Goal: Task Accomplishment & Management: Manage account settings

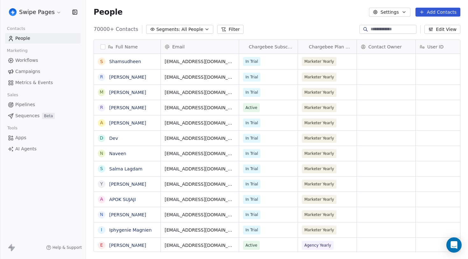
scroll to position [228, 382]
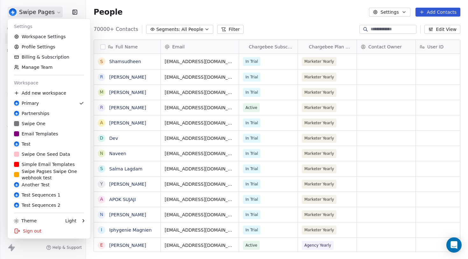
click at [47, 12] on html "Swipe Pages Contacts People Marketing Workflows Campaigns Metrics & Events Sale…" at bounding box center [234, 129] width 468 height 259
click at [33, 14] on html "Swipe Pages Contacts People Marketing Workflows Campaigns Metrics & Events Sale…" at bounding box center [234, 129] width 468 height 259
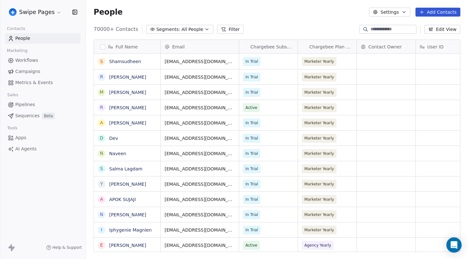
click at [38, 136] on link "Apps" at bounding box center [42, 137] width 75 height 11
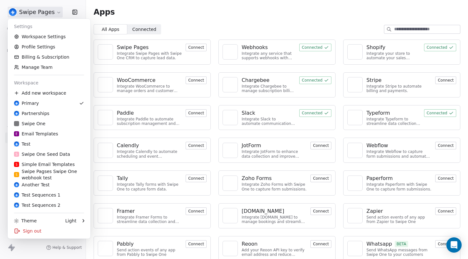
click at [55, 12] on html "Swipe Pages Contacts People Marketing Workflows Campaigns Metrics & Events Sale…" at bounding box center [234, 129] width 468 height 259
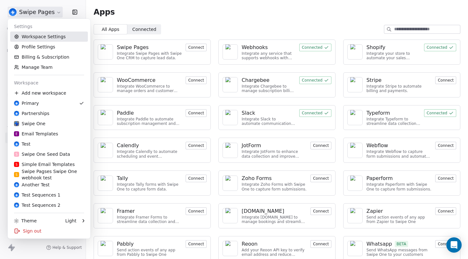
click at [57, 38] on link "Workspace Settings" at bounding box center [49, 37] width 78 height 10
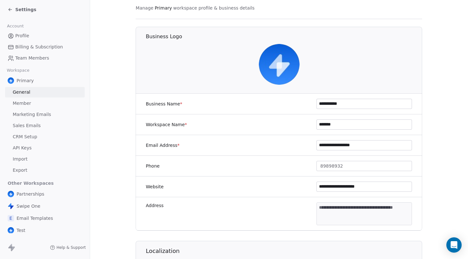
scroll to position [70, 0]
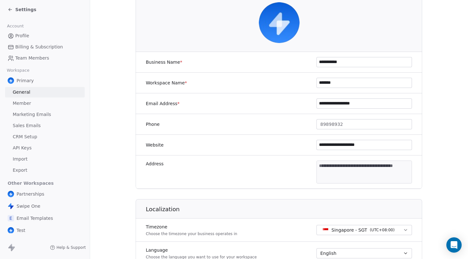
click at [31, 60] on span "Team Members" at bounding box center [32, 58] width 34 height 7
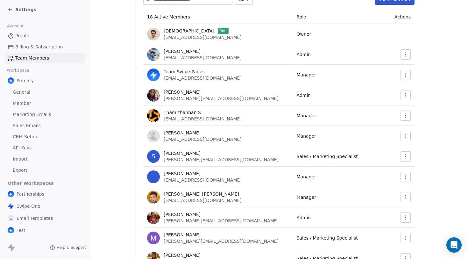
scroll to position [85, 0]
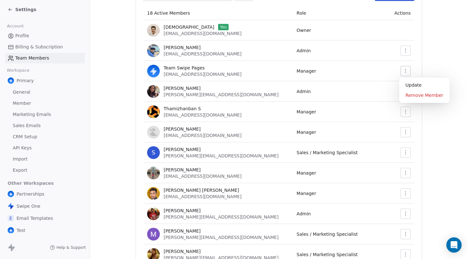
click at [407, 70] on button "button" at bounding box center [406, 71] width 10 height 10
click at [340, 95] on td "Admin" at bounding box center [341, 91] width 96 height 20
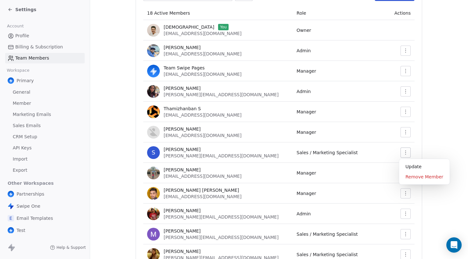
click at [402, 155] on button "button" at bounding box center [406, 152] width 10 height 10
click at [414, 173] on div "Remove Member" at bounding box center [425, 177] width 46 height 10
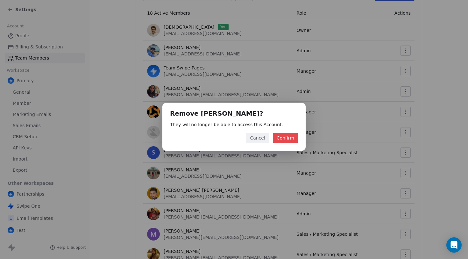
click at [288, 136] on button "Confirm" at bounding box center [285, 138] width 25 height 10
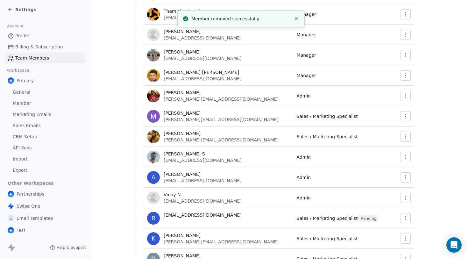
scroll to position [198, 0]
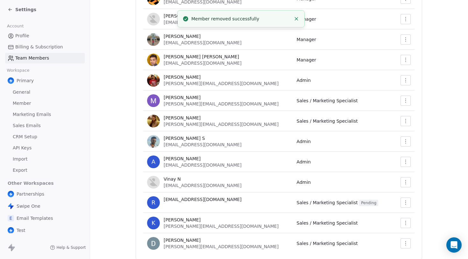
click at [407, 184] on icon "button" at bounding box center [405, 182] width 5 height 5
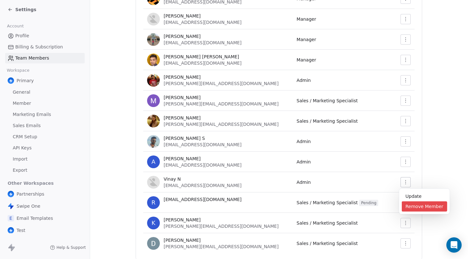
click at [415, 208] on div "Remove Member" at bounding box center [425, 206] width 46 height 10
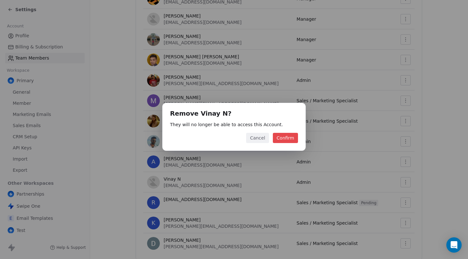
click at [289, 135] on button "Confirm" at bounding box center [285, 138] width 25 height 10
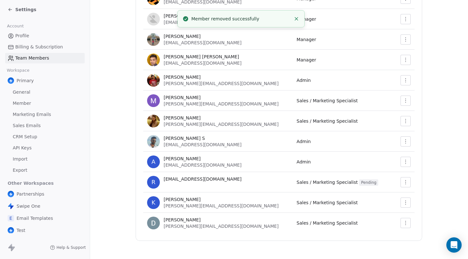
click at [401, 182] on button "button" at bounding box center [406, 182] width 10 height 10
click at [413, 205] on div "Revoke Invite" at bounding box center [421, 206] width 38 height 10
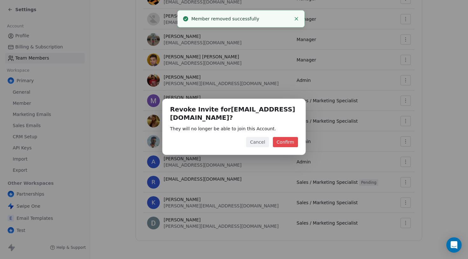
click at [292, 144] on button "Confirm" at bounding box center [285, 142] width 25 height 10
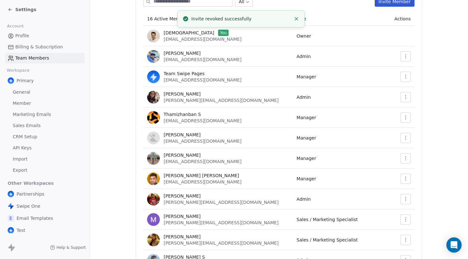
scroll to position [79, 0]
click at [408, 135] on button "button" at bounding box center [406, 138] width 10 height 10
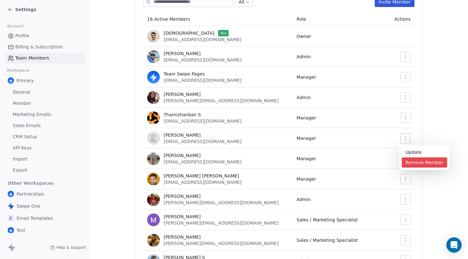
click at [422, 166] on div "Remove Member" at bounding box center [425, 162] width 46 height 10
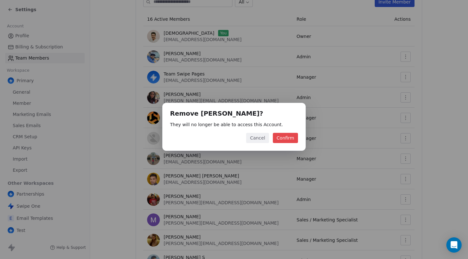
click at [291, 139] on button "Confirm" at bounding box center [285, 138] width 25 height 10
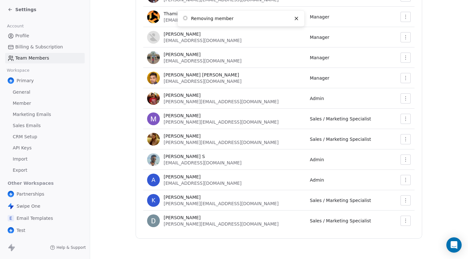
scroll to position [35, 0]
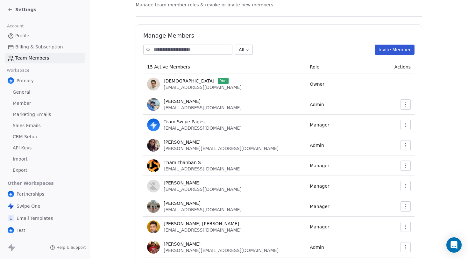
scroll to position [68, 0]
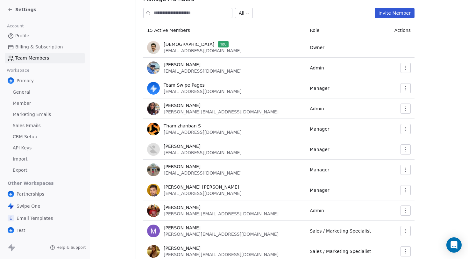
click at [401, 152] on button "button" at bounding box center [406, 149] width 10 height 10
click at [412, 174] on div "Remove Member" at bounding box center [425, 173] width 46 height 10
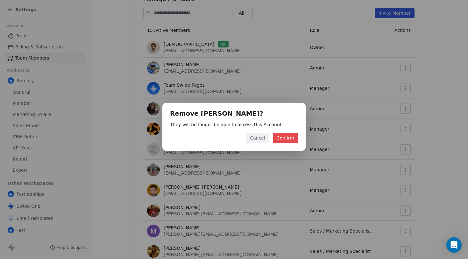
click at [291, 142] on button "Confirm" at bounding box center [285, 138] width 25 height 10
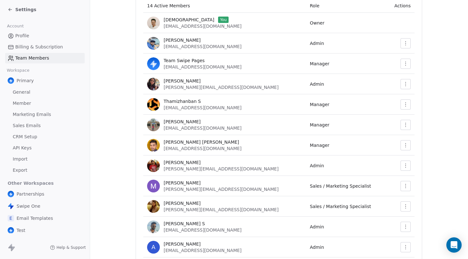
scroll to position [53, 0]
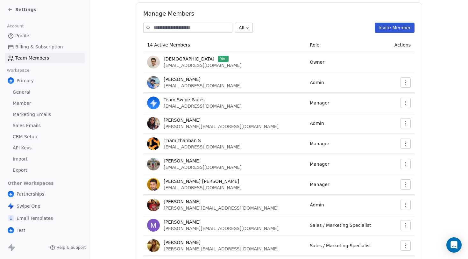
click at [408, 165] on button "button" at bounding box center [406, 164] width 10 height 10
click at [417, 190] on div "Remove Member" at bounding box center [425, 188] width 46 height 10
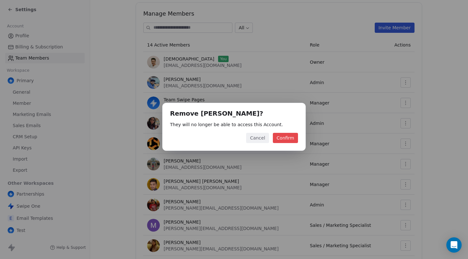
click at [288, 136] on button "Confirm" at bounding box center [285, 138] width 25 height 10
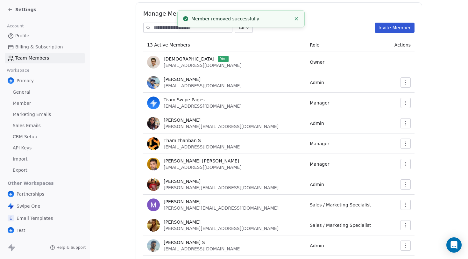
click at [407, 103] on button "button" at bounding box center [406, 103] width 10 height 10
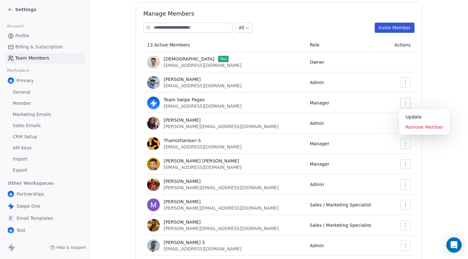
click at [332, 129] on td "Admin" at bounding box center [346, 123] width 81 height 20
click at [404, 102] on icon "button" at bounding box center [405, 102] width 5 height 5
click at [418, 126] on div "Remove Member" at bounding box center [425, 127] width 46 height 10
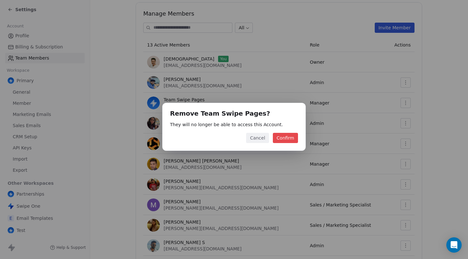
click at [291, 136] on button "Confirm" at bounding box center [285, 138] width 25 height 10
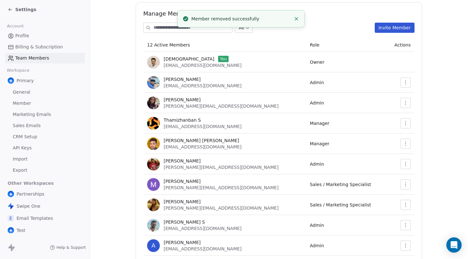
click at [14, 11] on div "Settings" at bounding box center [22, 9] width 29 height 6
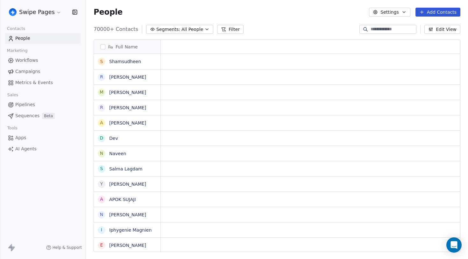
scroll to position [0, 0]
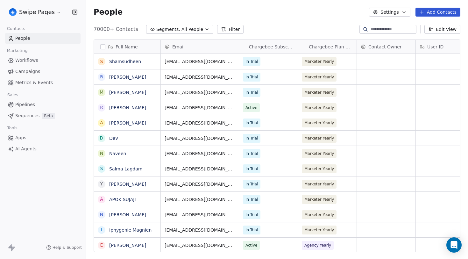
click at [23, 140] on span "Apps" at bounding box center [20, 137] width 11 height 7
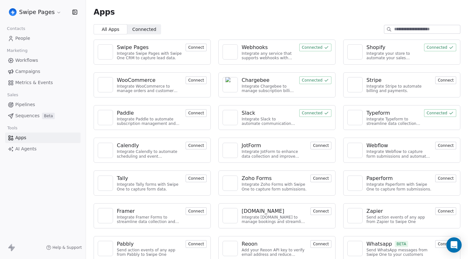
click at [265, 81] on div "Chargebee" at bounding box center [256, 80] width 28 height 8
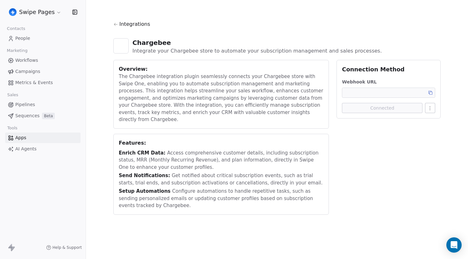
type input "**********"
click at [432, 109] on html "Swipe Pages Contacts People Marketing Workflows Campaigns Metrics & Events Sale…" at bounding box center [234, 129] width 468 height 259
click at [386, 89] on html "Swipe Pages Contacts People Marketing Workflows Campaigns Metrics & Events Sale…" at bounding box center [234, 129] width 468 height 259
click at [381, 89] on input "**********" at bounding box center [385, 93] width 81 height 10
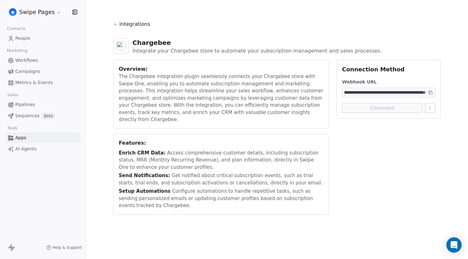
drag, startPoint x: 372, startPoint y: 93, endPoint x: 397, endPoint y: 93, distance: 25.5
click at [397, 93] on input "**********" at bounding box center [385, 93] width 81 height 10
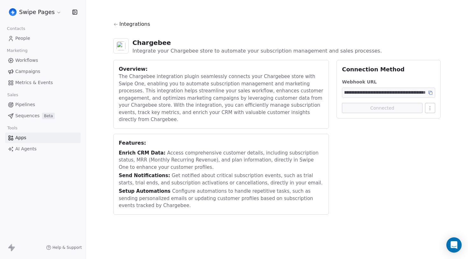
scroll to position [0, 0]
click at [411, 71] on div "Connection Method" at bounding box center [388, 69] width 93 height 8
click at [118, 25] on div "Integrations" at bounding box center [276, 26] width 327 height 13
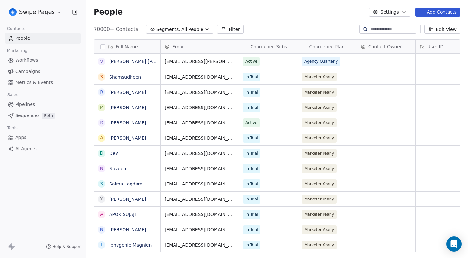
scroll to position [227, 382]
click at [36, 62] on span "Workflows" at bounding box center [26, 60] width 23 height 7
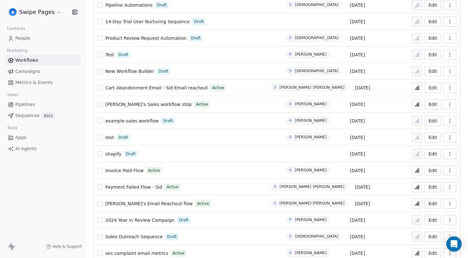
scroll to position [153, 0]
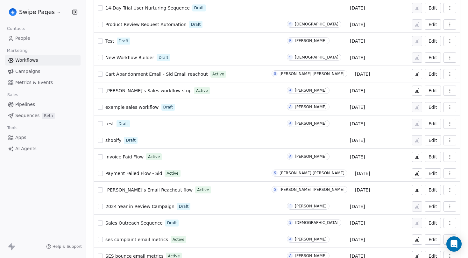
click at [133, 188] on span "[PERSON_NAME]'s Email Reachout flow" at bounding box center [148, 190] width 87 height 5
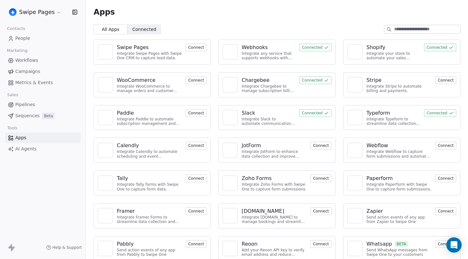
scroll to position [7, 0]
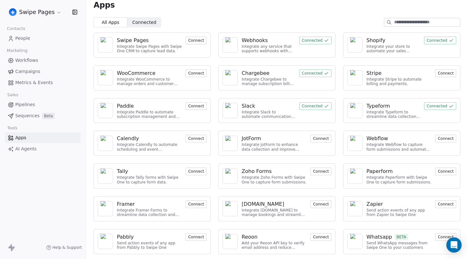
click at [39, 40] on link "People" at bounding box center [42, 38] width 75 height 11
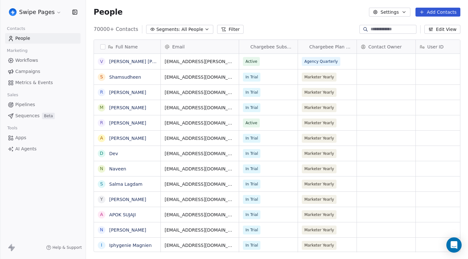
scroll to position [228, 382]
click at [287, 20] on div "People Settings Add Contacts" at bounding box center [277, 12] width 382 height 24
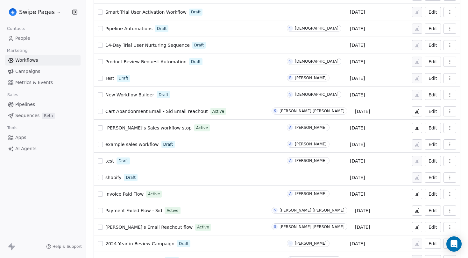
scroll to position [160, 0]
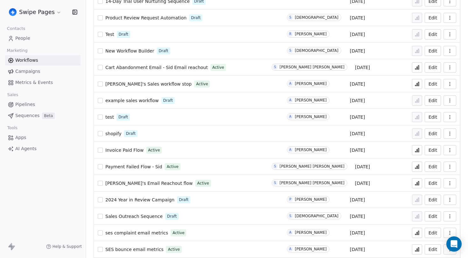
click at [416, 184] on icon at bounding box center [417, 183] width 5 height 5
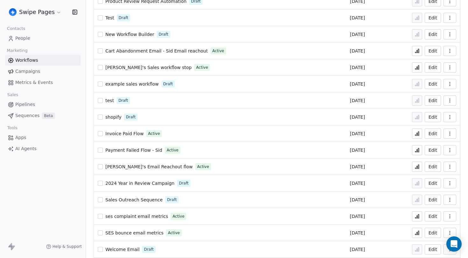
scroll to position [226, 0]
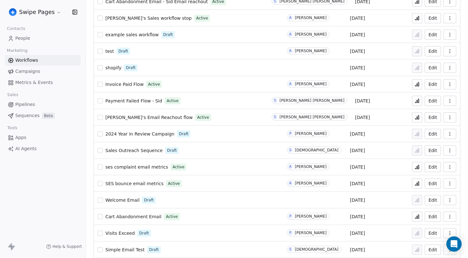
click at [138, 117] on span "Sid's Email Reachout flow" at bounding box center [148, 117] width 87 height 5
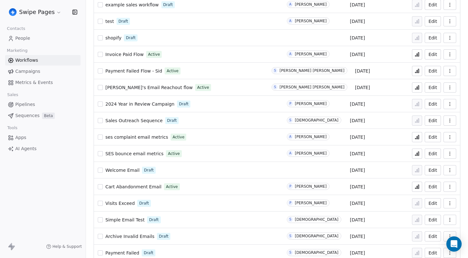
scroll to position [256, 0]
click at [419, 89] on icon at bounding box center [417, 87] width 5 height 5
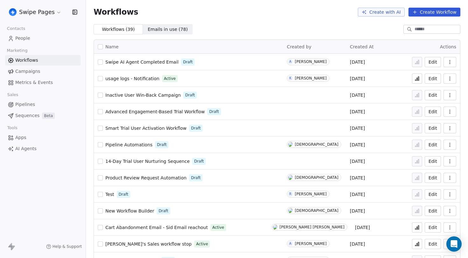
click at [26, 39] on span "People" at bounding box center [22, 38] width 15 height 7
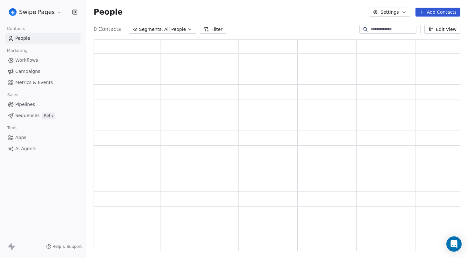
scroll to position [212, 367]
click at [386, 31] on input at bounding box center [393, 29] width 45 height 6
paste input "**********"
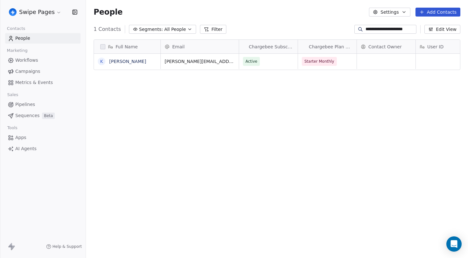
scroll to position [227, 382]
type input "**********"
click at [127, 62] on link "Kushak Sharma" at bounding box center [127, 61] width 37 height 5
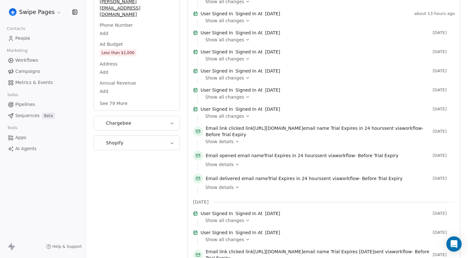
scroll to position [138, 0]
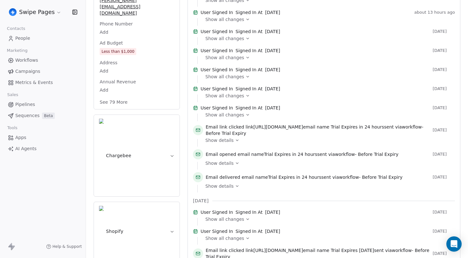
click at [281, 130] on span "https://www.swipeone.com/?utm_source=email_branding" at bounding box center [278, 127] width 50 height 5
click at [246, 136] on span "Before Trial Expiry" at bounding box center [226, 133] width 40 height 5
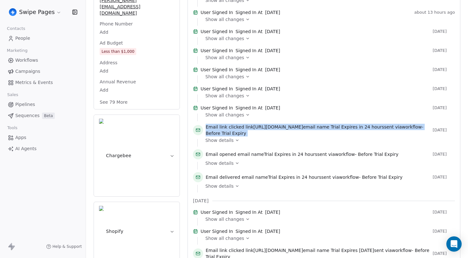
click at [314, 144] on div "Show details" at bounding box center [327, 140] width 245 height 6
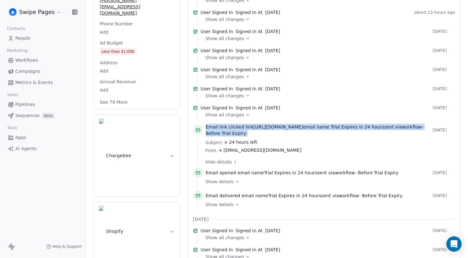
click at [246, 136] on span "Before Trial Expiry" at bounding box center [226, 133] width 40 height 5
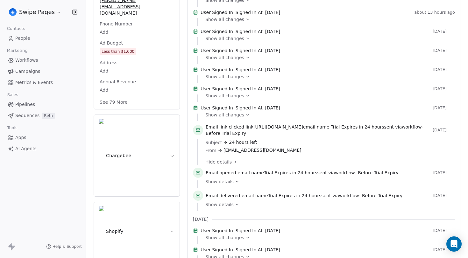
click at [246, 136] on span "Before Trial Expiry" at bounding box center [226, 133] width 40 height 5
click at [318, 139] on div "Email link clicked link https://www.swipeone.com/?utm_source=email_branding ema…" at bounding box center [324, 131] width 262 height 15
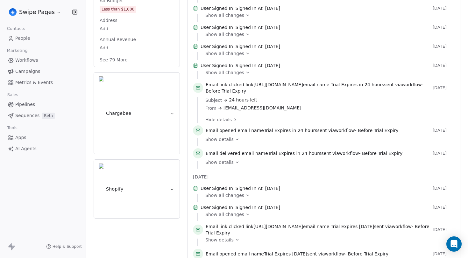
scroll to position [184, 0]
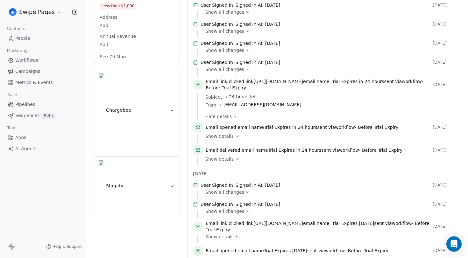
click at [232, 139] on div "Show details" at bounding box center [327, 136] width 245 height 6
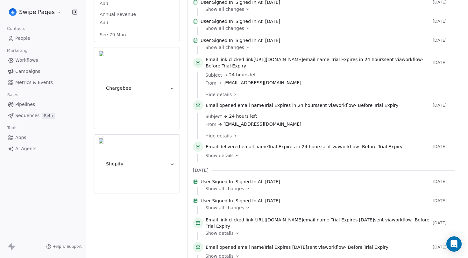
scroll to position [226, 0]
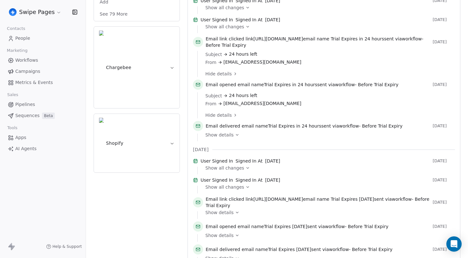
click at [235, 137] on icon at bounding box center [237, 135] width 4 height 4
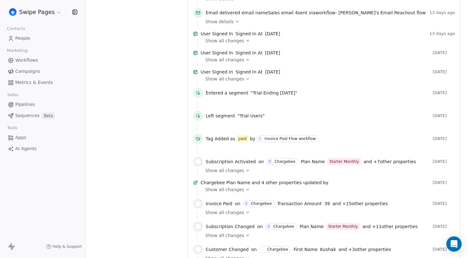
scroll to position [433, 0]
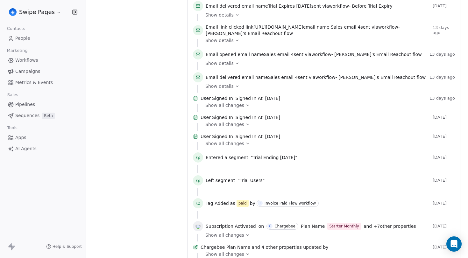
click at [235, 89] on icon at bounding box center [237, 86] width 4 height 4
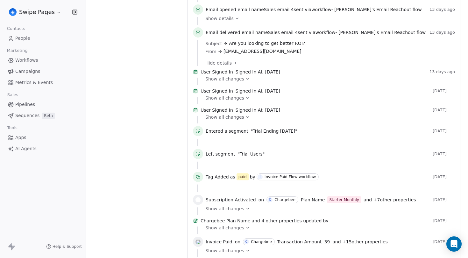
scroll to position [471, 0]
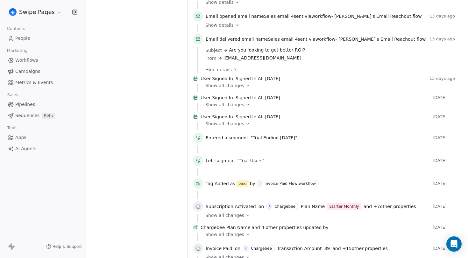
click at [274, 53] on span "Are you looking to get better ROI?" at bounding box center [267, 50] width 76 height 7
click at [321, 61] on div "From sid@swipepages.com" at bounding box center [327, 58] width 245 height 7
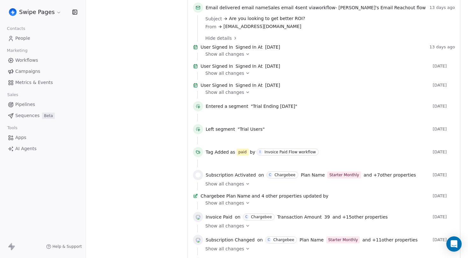
scroll to position [503, 0]
click at [442, 177] on span "15 days ago" at bounding box center [444, 174] width 22 height 5
click at [429, 182] on div "Subscription Activated on C Chargebee Plan Name Starter Monthly and + 7 other p…" at bounding box center [324, 176] width 262 height 13
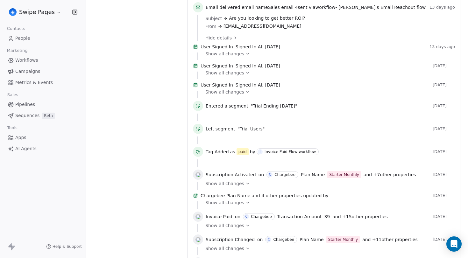
click at [241, 187] on div "Show all changes" at bounding box center [327, 184] width 245 height 6
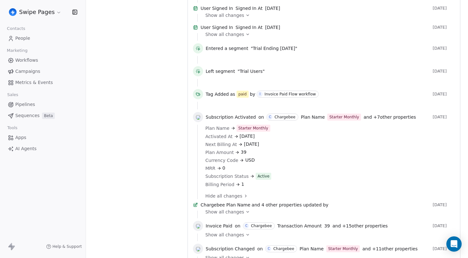
scroll to position [563, 0]
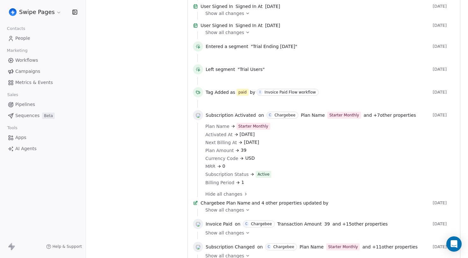
click at [446, 118] on span "15 days ago" at bounding box center [444, 115] width 22 height 5
click at [433, 118] on span "15 days ago" at bounding box center [444, 115] width 22 height 5
click at [439, 118] on span "15 days ago" at bounding box center [444, 115] width 22 height 5
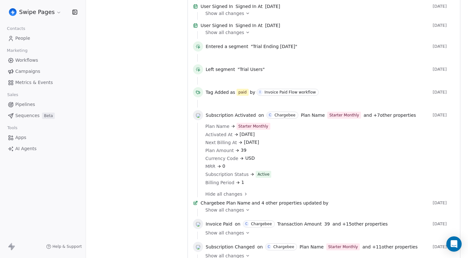
click at [439, 118] on span "15 days ago" at bounding box center [444, 115] width 22 height 5
click at [435, 138] on div "Activated At Sep 25, 2025" at bounding box center [327, 134] width 245 height 7
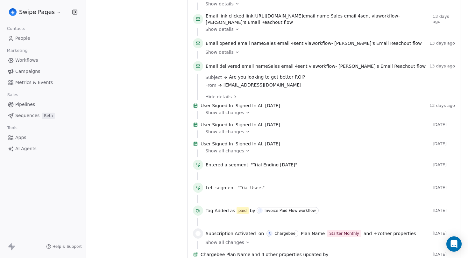
scroll to position [446, 0]
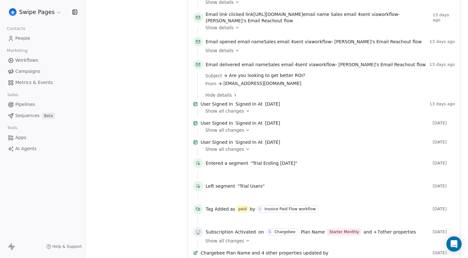
click at [255, 189] on span ""Trial Users"" at bounding box center [251, 186] width 27 height 6
click at [297, 189] on div "Left segment "Trial Users"" at bounding box center [318, 186] width 225 height 6
click at [263, 167] on span ""Trial Ending in 1 day"" at bounding box center [274, 163] width 46 height 6
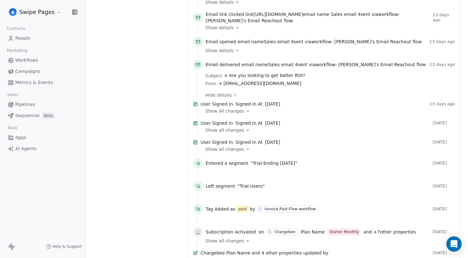
click at [278, 179] on div at bounding box center [323, 175] width 253 height 8
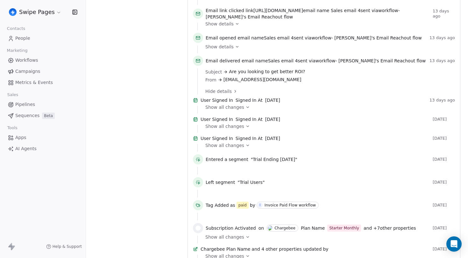
scroll to position [408, 0]
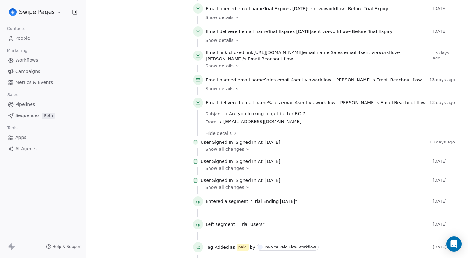
click at [289, 117] on span "Are you looking to get better ROI?" at bounding box center [267, 113] width 76 height 7
click at [304, 117] on div "Subject Are you looking to get better ROI?" at bounding box center [327, 113] width 245 height 7
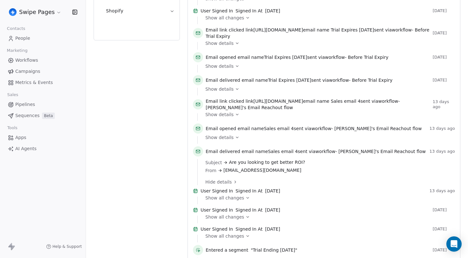
scroll to position [351, 0]
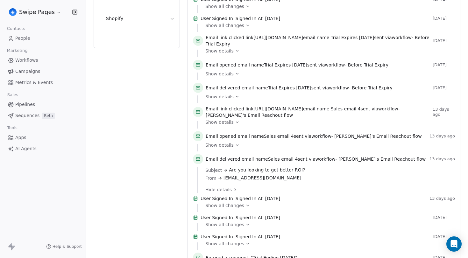
click at [231, 125] on span "Show details" at bounding box center [219, 122] width 28 height 6
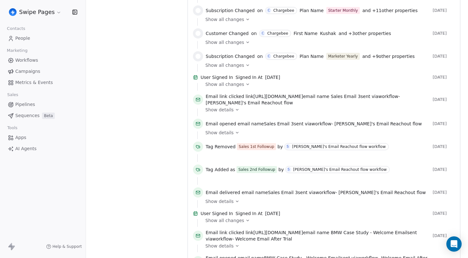
scroll to position [722, 0]
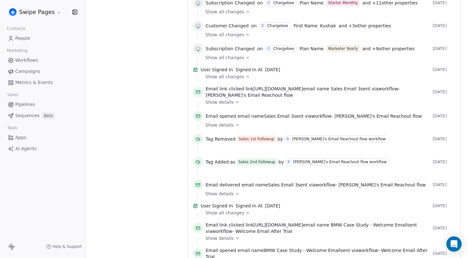
click at [232, 105] on div "Show details" at bounding box center [327, 102] width 245 height 6
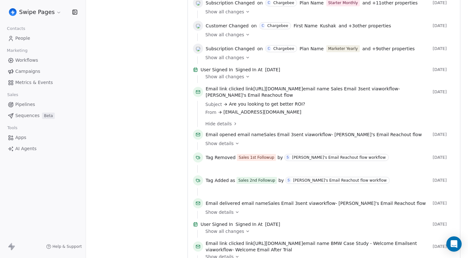
click at [276, 108] on span "Are you looking to get better ROI?" at bounding box center [267, 104] width 76 height 7
click at [307, 108] on div "Subject Are you looking to get better ROI?" at bounding box center [327, 104] width 245 height 7
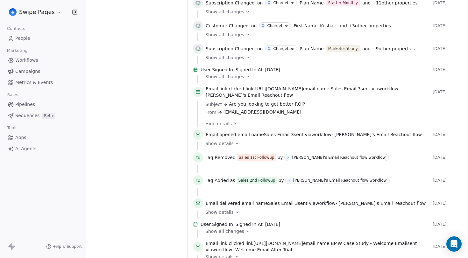
click at [307, 108] on div "Subject Are you looking to get better ROI?" at bounding box center [327, 104] width 245 height 7
click at [314, 108] on div "Subject Are you looking to get better ROI?" at bounding box center [327, 104] width 245 height 7
click at [299, 108] on div "Subject Are you looking to get better ROI?" at bounding box center [327, 104] width 245 height 7
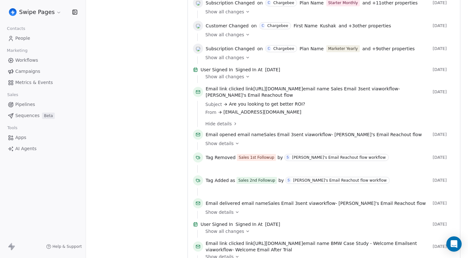
click at [299, 108] on div "Subject Are you looking to get better ROI?" at bounding box center [327, 104] width 245 height 7
click at [361, 91] on span "Sales Email 3" at bounding box center [346, 88] width 30 height 5
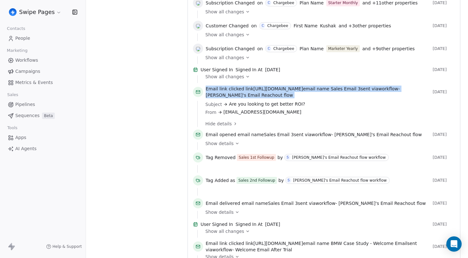
click at [388, 98] on span "Email link clicked link https://calendly.com/sid-swipepages/30min email name Sa…" at bounding box center [318, 92] width 225 height 13
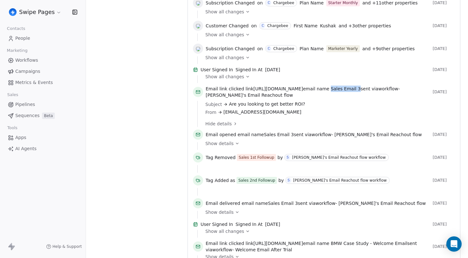
drag, startPoint x: 369, startPoint y: 142, endPoint x: 396, endPoint y: 141, distance: 27.1
click at [396, 98] on span "Email link clicked link https://calendly.com/sid-swipepages/30min email name Sa…" at bounding box center [318, 92] width 225 height 13
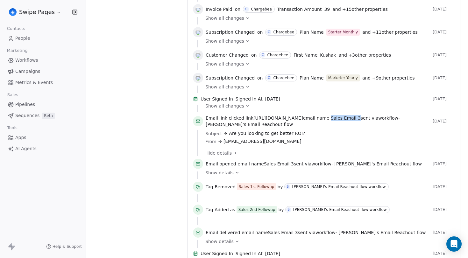
scroll to position [691, 0]
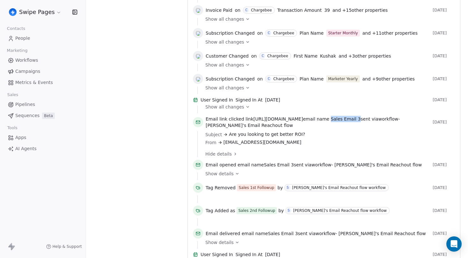
click at [246, 90] on icon at bounding box center [248, 88] width 4 height 4
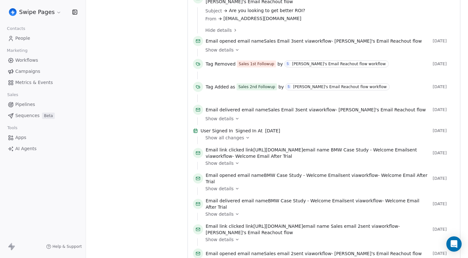
scroll to position [899, 0]
click at [316, 89] on div "Sid's Email Reachout flow workflow" at bounding box center [340, 86] width 94 height 4
click at [348, 94] on div "Tag Added as Sales 2nd Followup by S Sid's Email Reachout flow workflow 16 days…" at bounding box center [324, 87] width 262 height 13
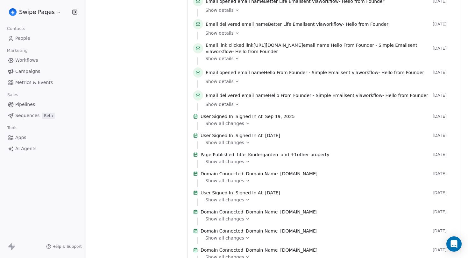
scroll to position [1158, 0]
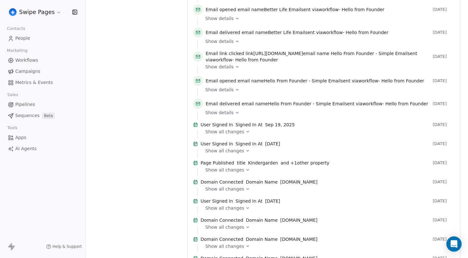
click at [236, 45] on div "Show details" at bounding box center [327, 41] width 245 height 6
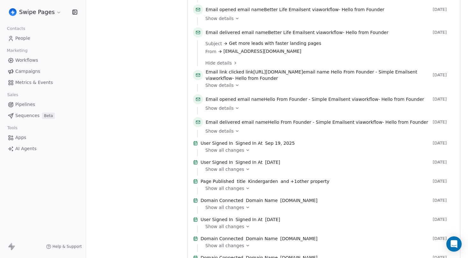
click at [230, 22] on span "Show details" at bounding box center [219, 18] width 28 height 6
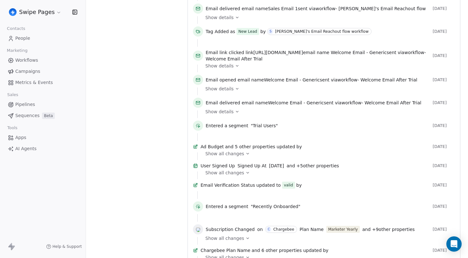
scroll to position [1525, 0]
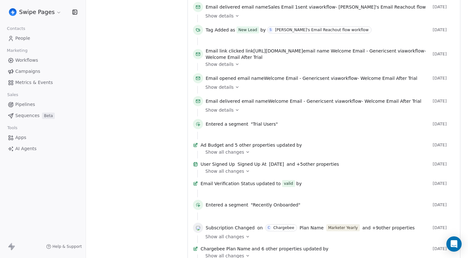
click at [303, 53] on span "https://www.thinkwithgoogle.com/intl/en-gb/marketing-strategies/app-and-mobile/…" at bounding box center [278, 50] width 50 height 5
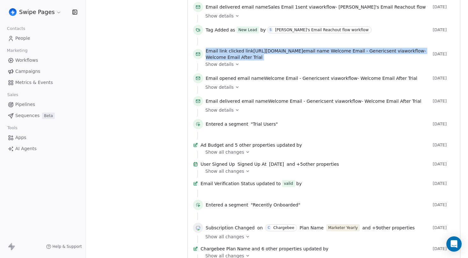
click at [303, 53] on span "https://www.thinkwithgoogle.com/intl/en-gb/marketing-strategies/app-and-mobile/…" at bounding box center [278, 50] width 50 height 5
click at [310, 68] on div "Show details" at bounding box center [327, 64] width 245 height 6
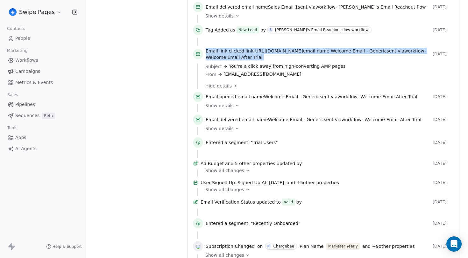
click at [315, 61] on span "Email link clicked link https://www.thinkwithgoogle.com/intl/en-gb/marketing-st…" at bounding box center [318, 54] width 225 height 13
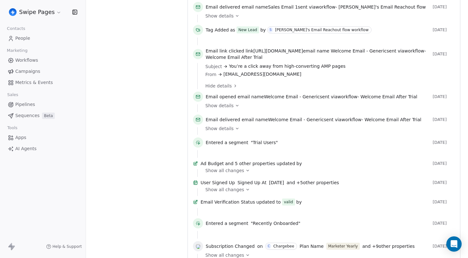
click at [315, 61] on span "Email link clicked link https://www.thinkwithgoogle.com/intl/en-gb/marketing-st…" at bounding box center [318, 54] width 225 height 13
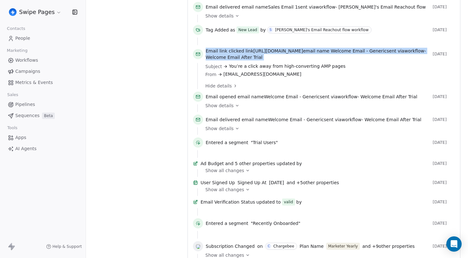
click at [315, 61] on span "Email link clicked link https://www.thinkwithgoogle.com/intl/en-gb/marketing-st…" at bounding box center [318, 54] width 225 height 13
click at [331, 61] on span "Email link clicked link https://www.thinkwithgoogle.com/intl/en-gb/marketing-st…" at bounding box center [318, 54] width 225 height 13
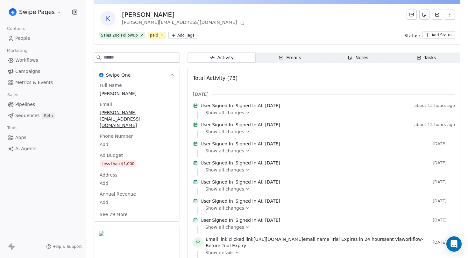
scroll to position [0, 0]
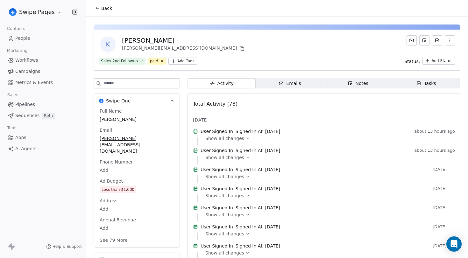
click at [104, 8] on span "Back" at bounding box center [106, 8] width 11 height 6
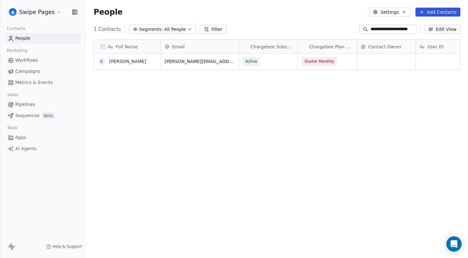
scroll to position [227, 382]
click at [37, 38] on link "People" at bounding box center [42, 38] width 75 height 11
click at [394, 30] on input "**********" at bounding box center [393, 29] width 45 height 6
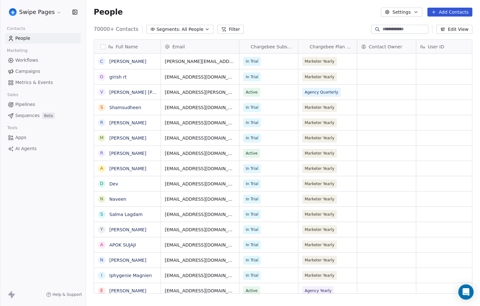
scroll to position [269, 394]
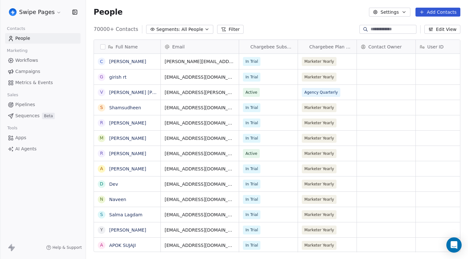
scroll to position [228, 382]
